Goal: Transaction & Acquisition: Purchase product/service

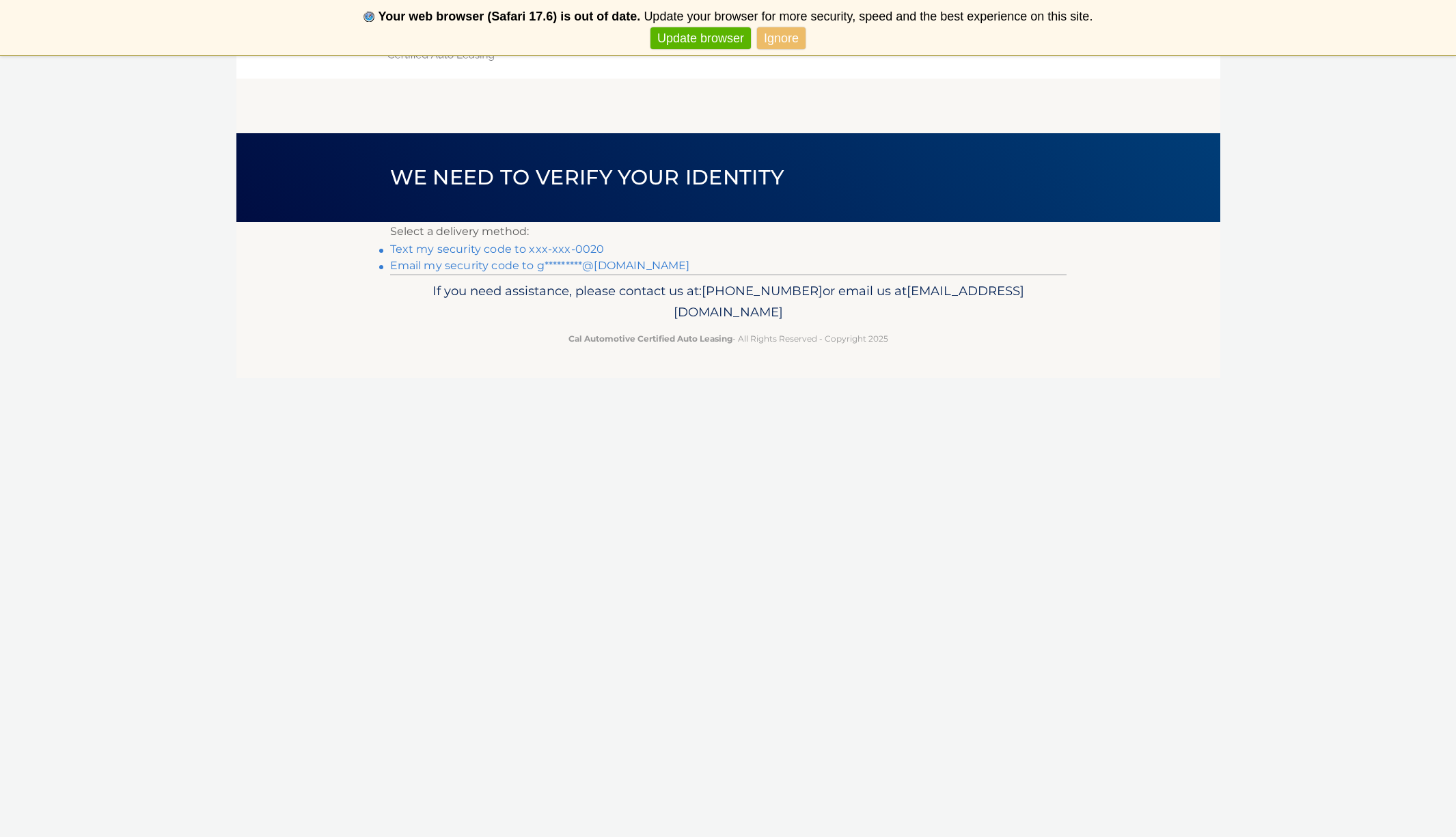
click at [540, 246] on link "Text my security code to xxx-xxx-0020" at bounding box center [497, 250] width 215 height 13
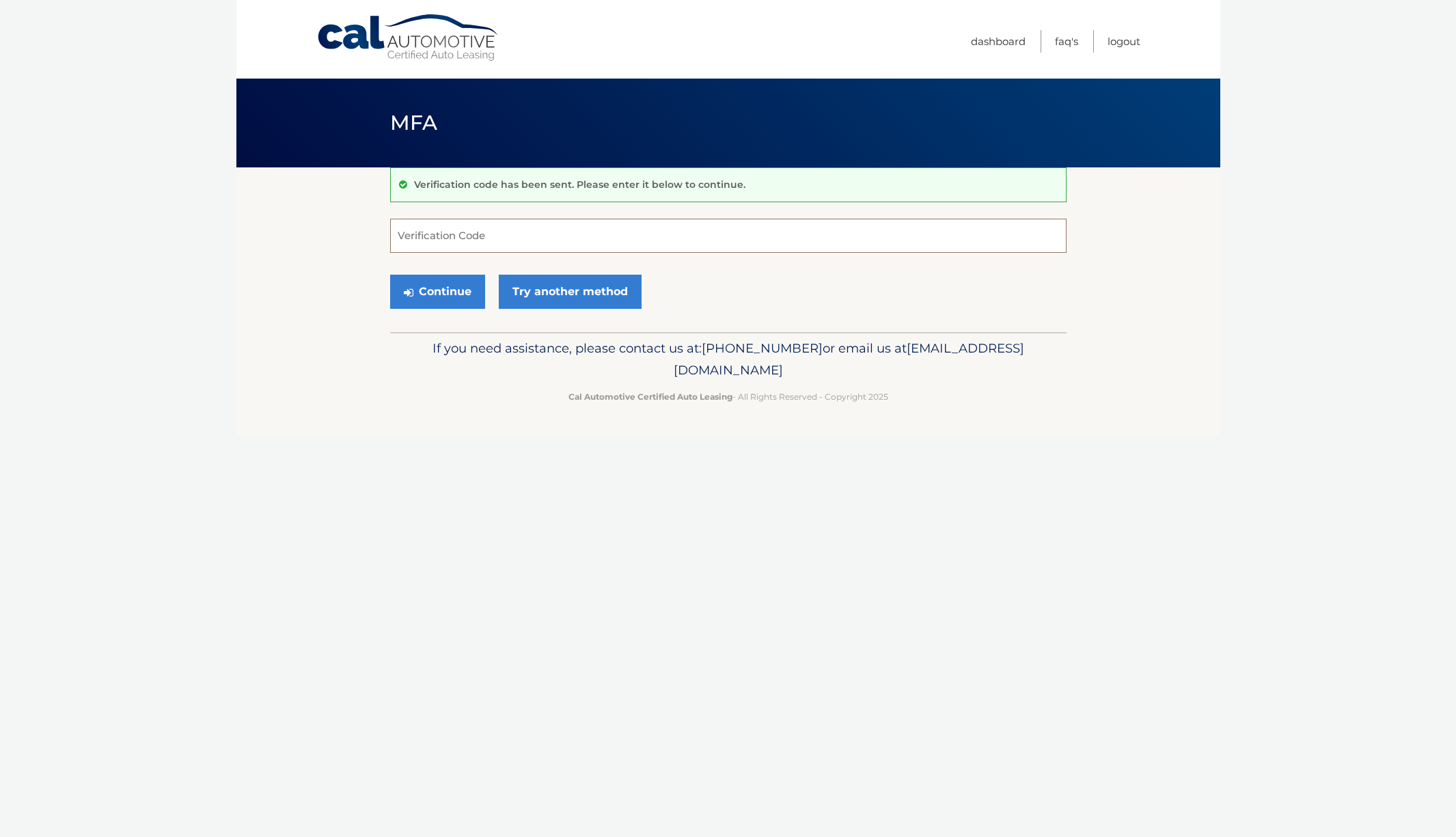
type input "2"
type input "551928"
click at [458, 301] on button "Continue" at bounding box center [437, 291] width 95 height 34
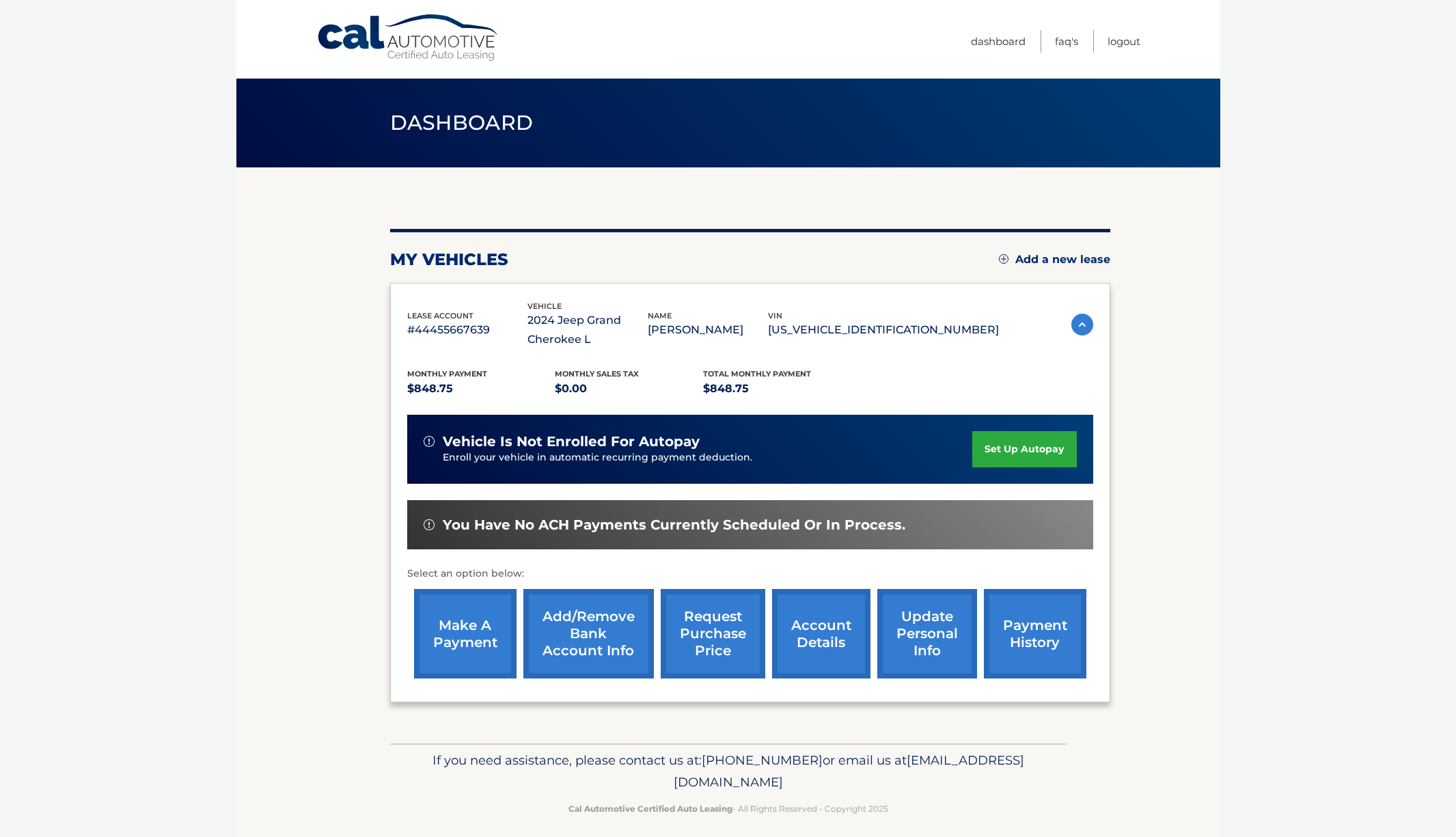
click at [468, 626] on link "make a payment" at bounding box center [465, 633] width 103 height 89
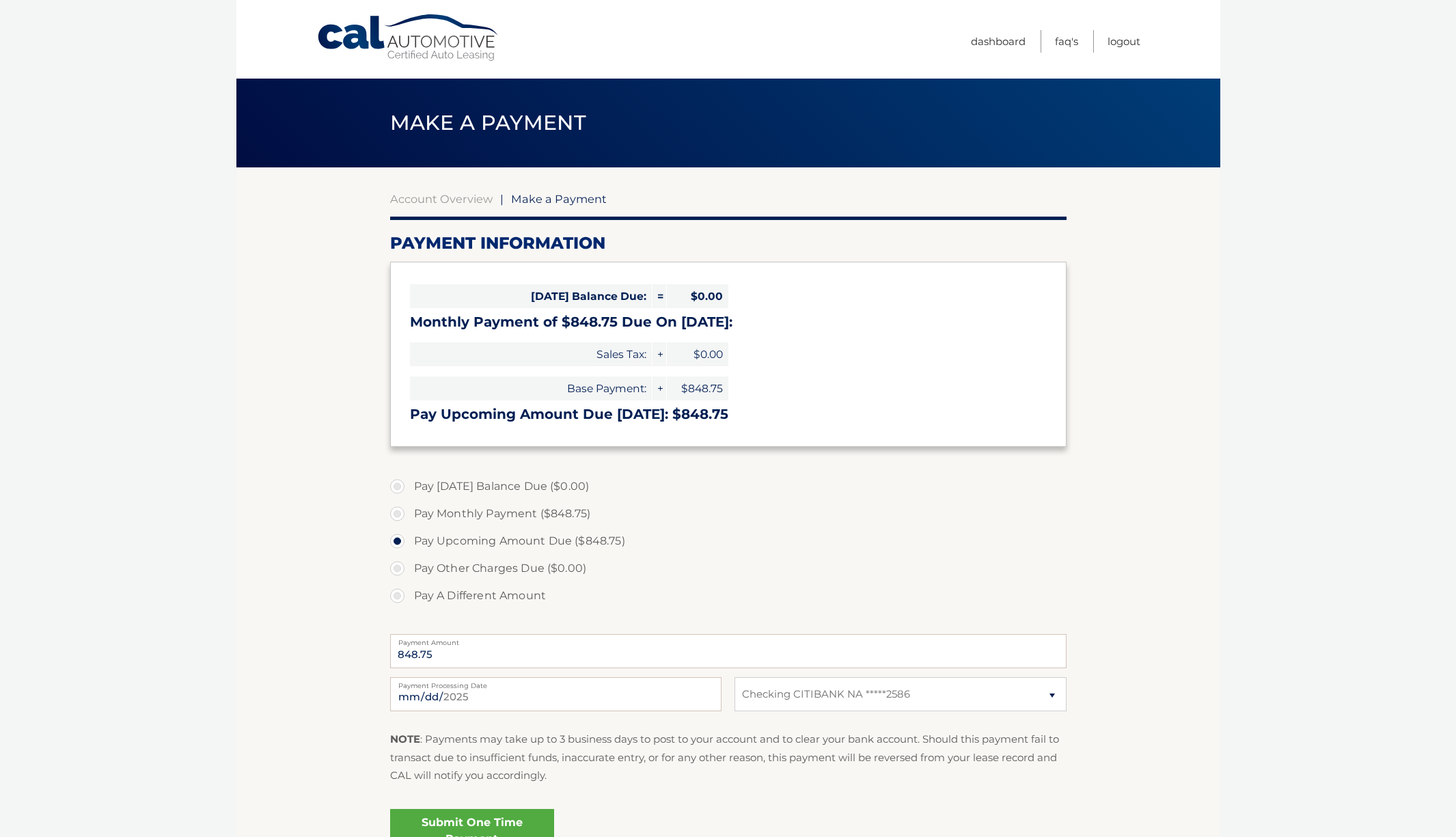
select select "NjZhNzY1MTYtNWNjNi00YTE1LTk1OTItOTg4YjQ4NmEzM2Y3"
click at [398, 482] on label "Pay Today's Balance Due ($0.00)" at bounding box center [728, 486] width 676 height 28
click at [398, 512] on label "Pay Monthly Payment ($848.75)" at bounding box center [728, 513] width 676 height 28
click at [398, 512] on input "Pay Monthly Payment ($848.75)" at bounding box center [402, 511] width 13 height 22
radio input "true"
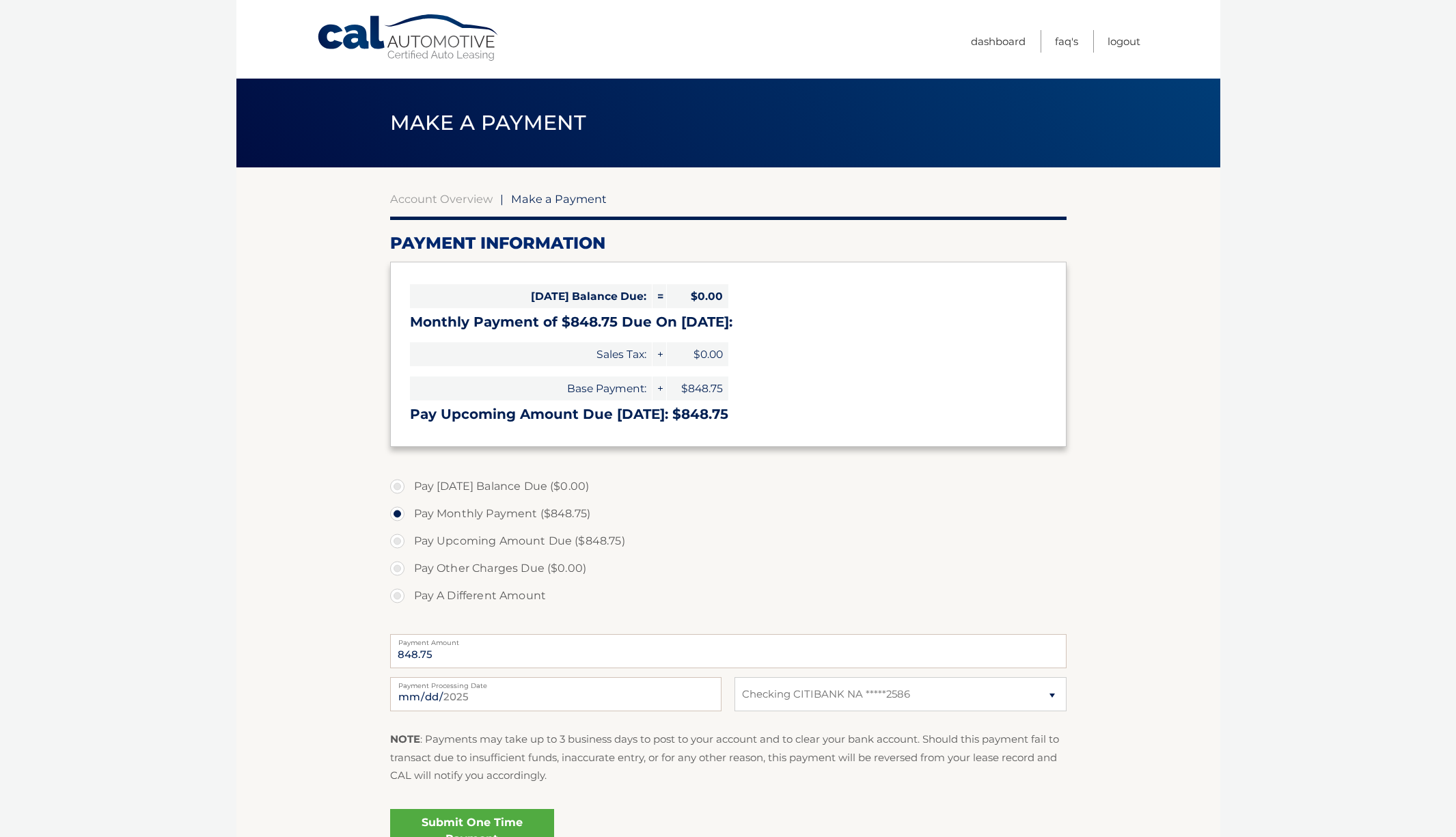
click at [398, 540] on label "Pay Upcoming Amount Due ($848.75)" at bounding box center [728, 541] width 676 height 28
click at [398, 540] on input "Pay Upcoming Amount Due ($848.75)" at bounding box center [402, 538] width 13 height 22
radio input "true"
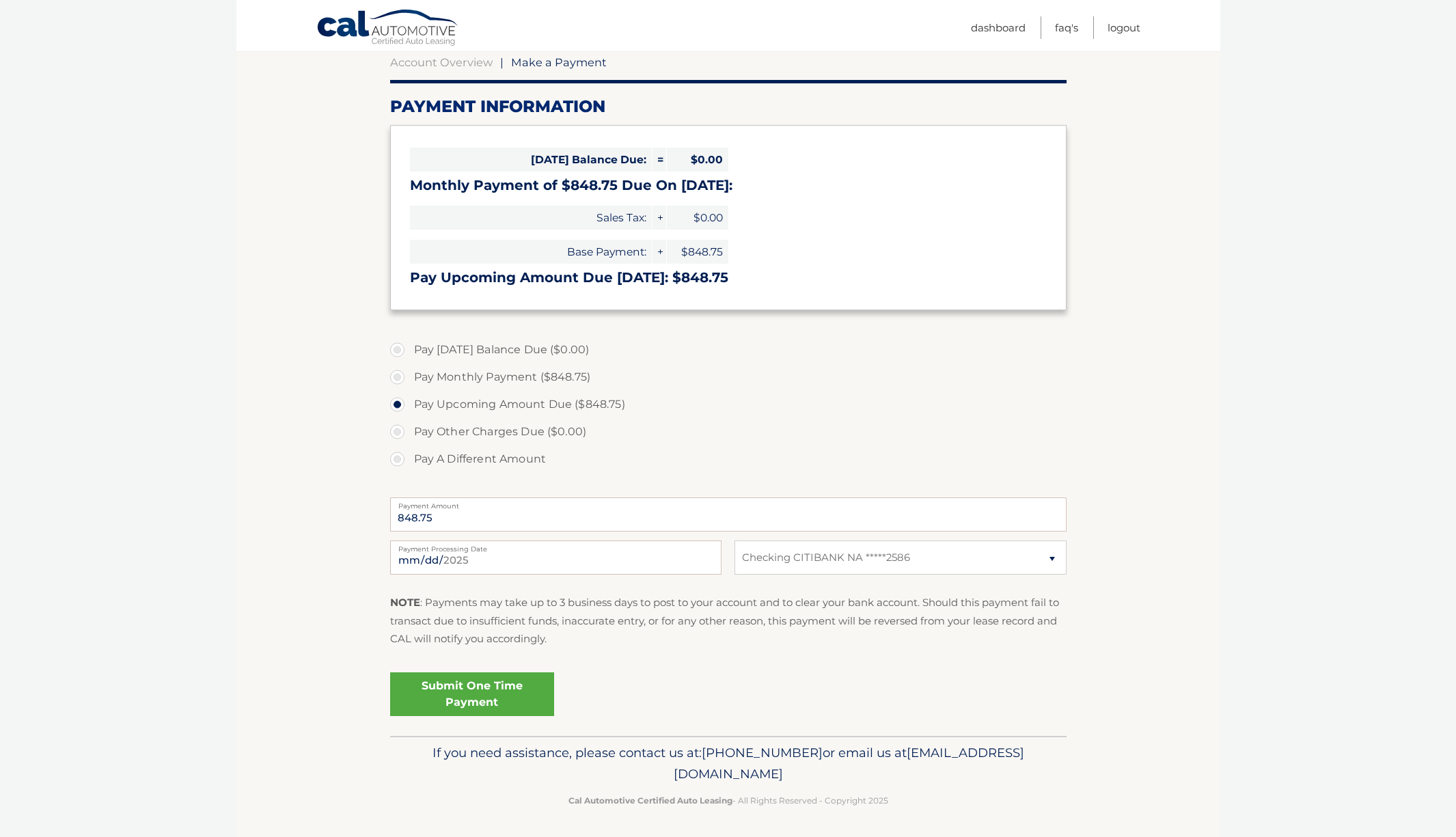
scroll to position [136, 0]
click at [465, 698] on link "Submit One Time Payment" at bounding box center [472, 694] width 164 height 43
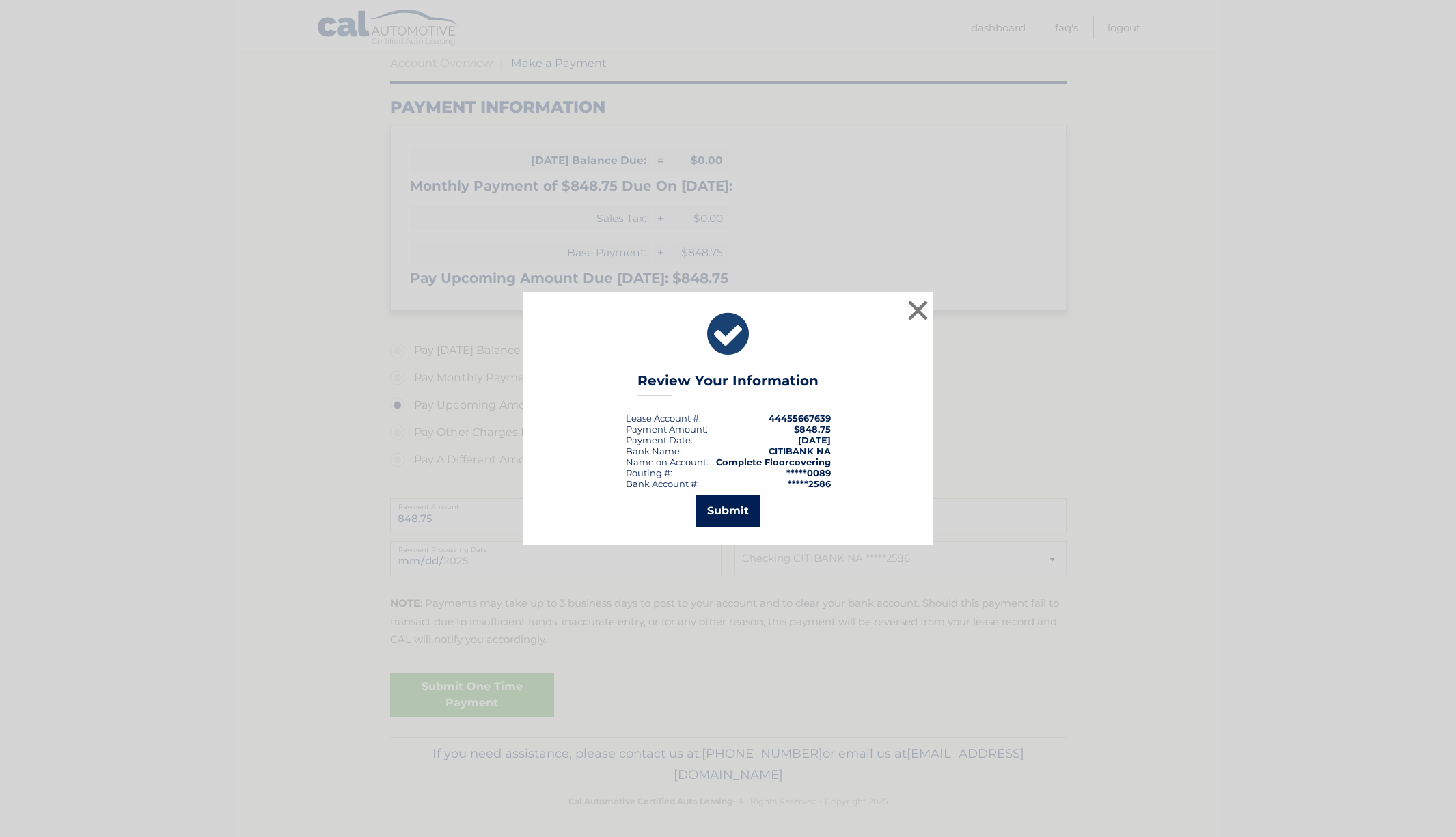
click at [741, 513] on button "Submit" at bounding box center [728, 511] width 63 height 33
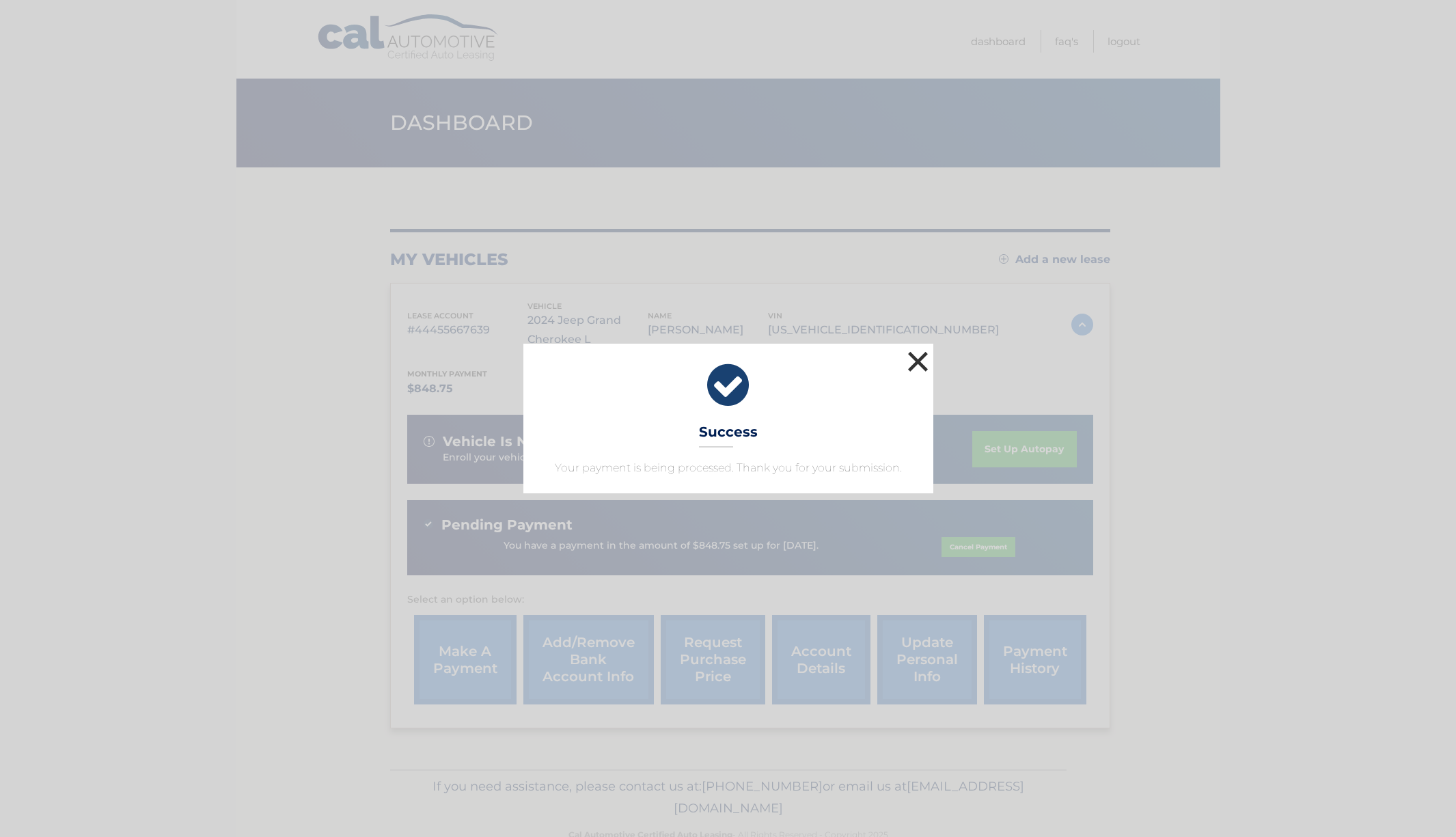
click at [916, 360] on button "×" at bounding box center [918, 361] width 28 height 28
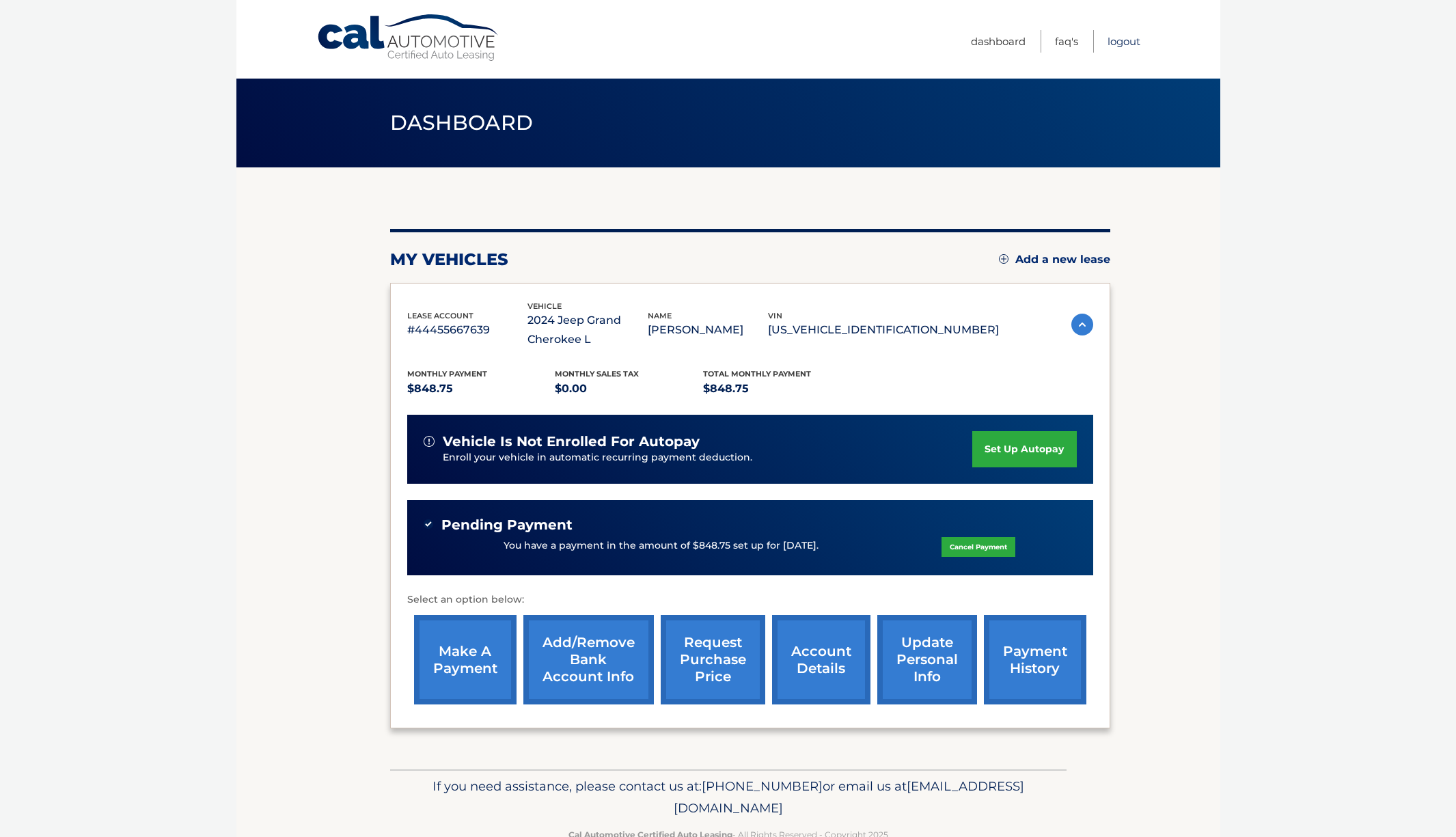
click at [1129, 39] on link "Logout" at bounding box center [1124, 41] width 33 height 23
